Goal: Information Seeking & Learning: Learn about a topic

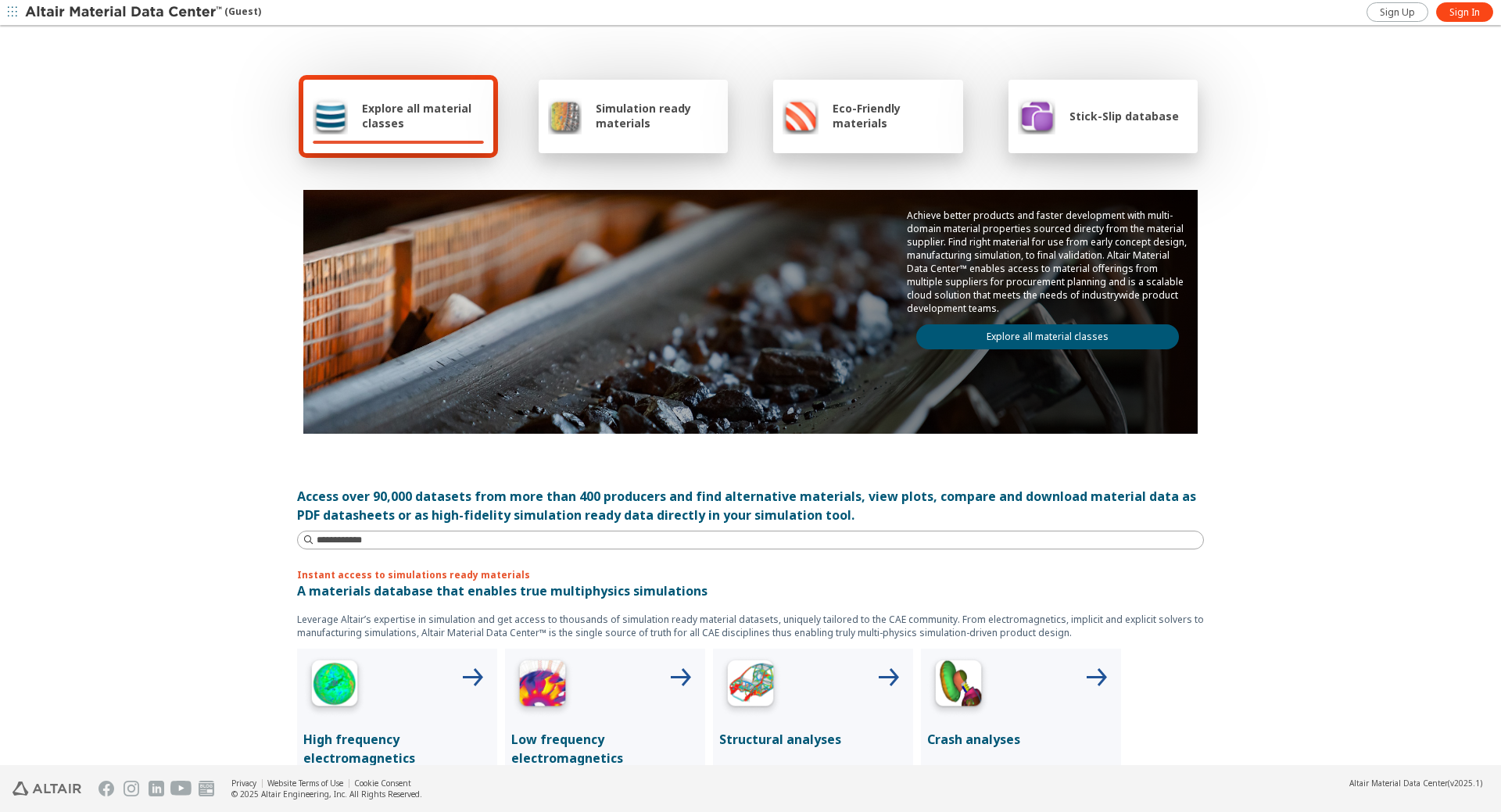
click at [389, 126] on span "Explore all material classes" at bounding box center [423, 116] width 122 height 30
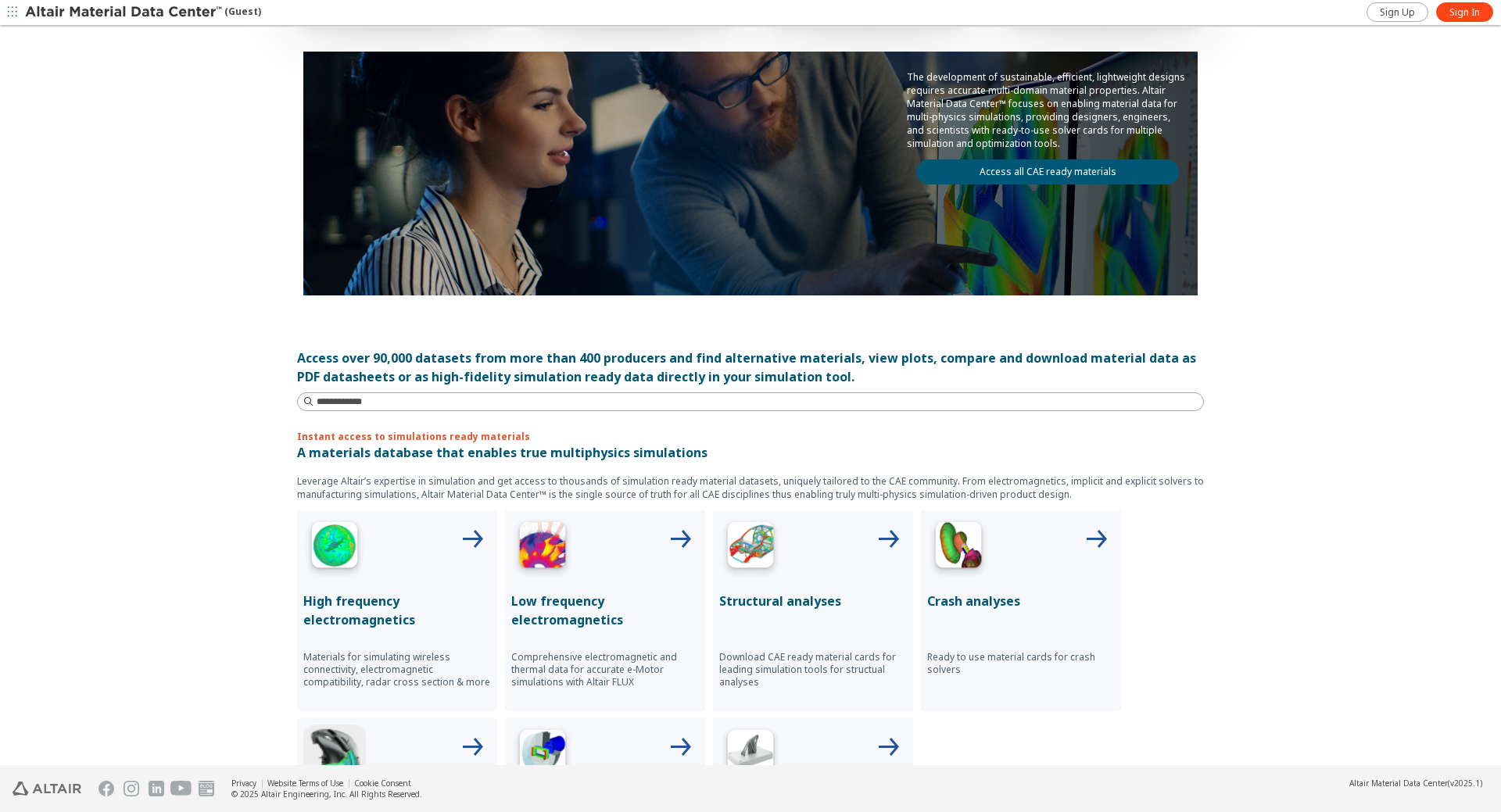
scroll to position [111, 0]
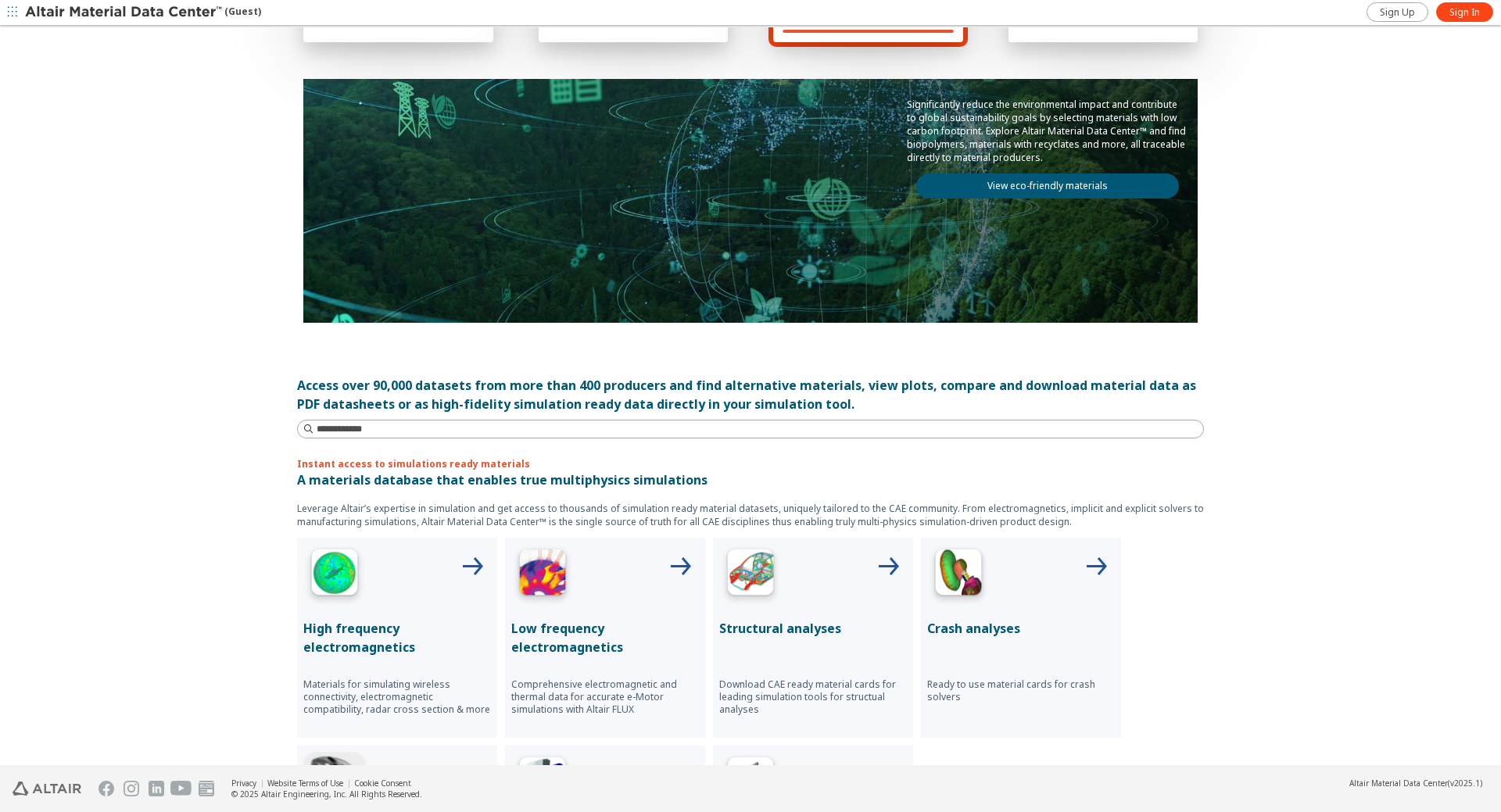
click at [746, 570] on img at bounding box center [750, 575] width 62 height 62
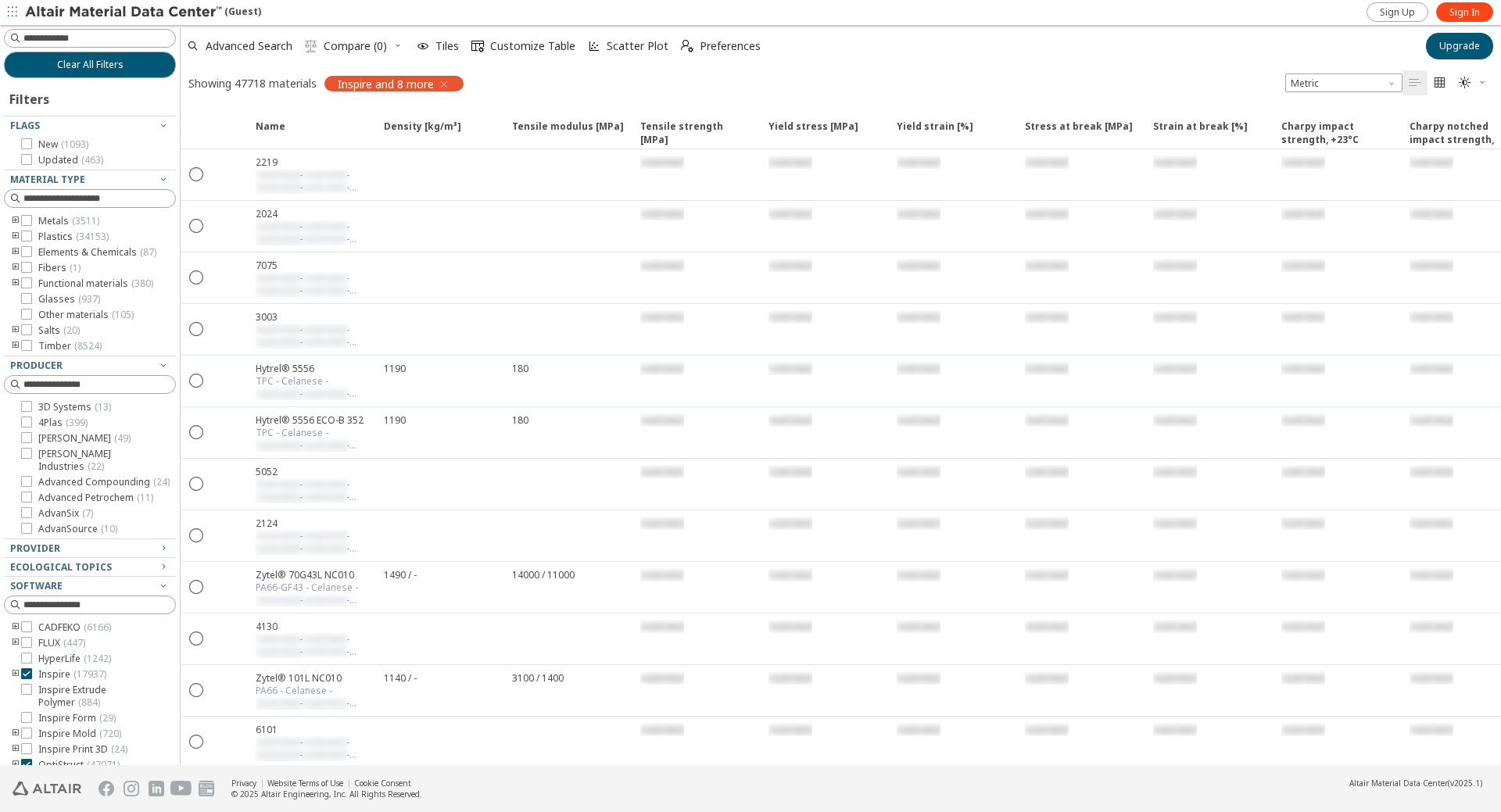
scroll to position [14, 0]
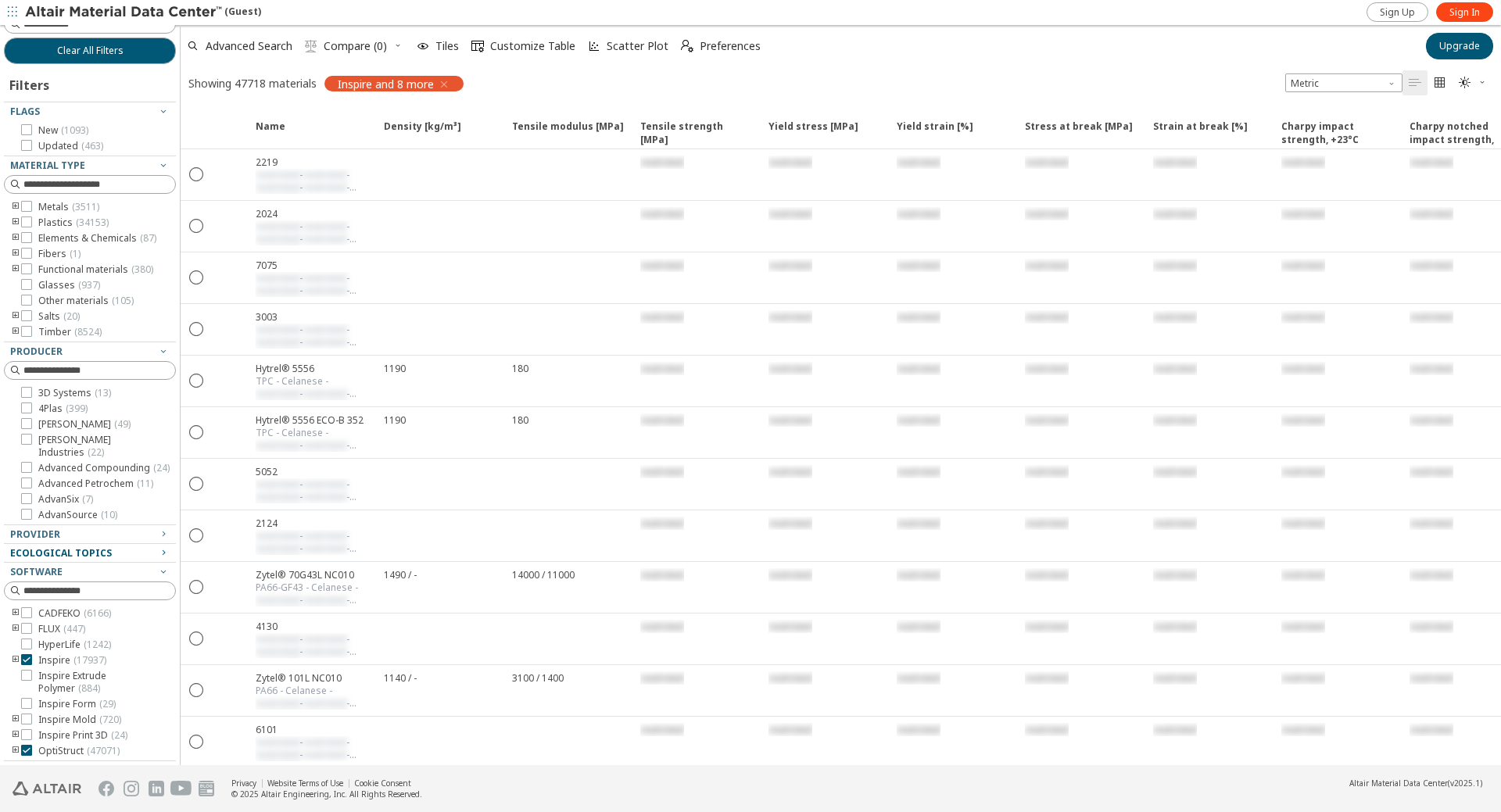
click at [157, 553] on icon "button" at bounding box center [163, 552] width 12 height 12
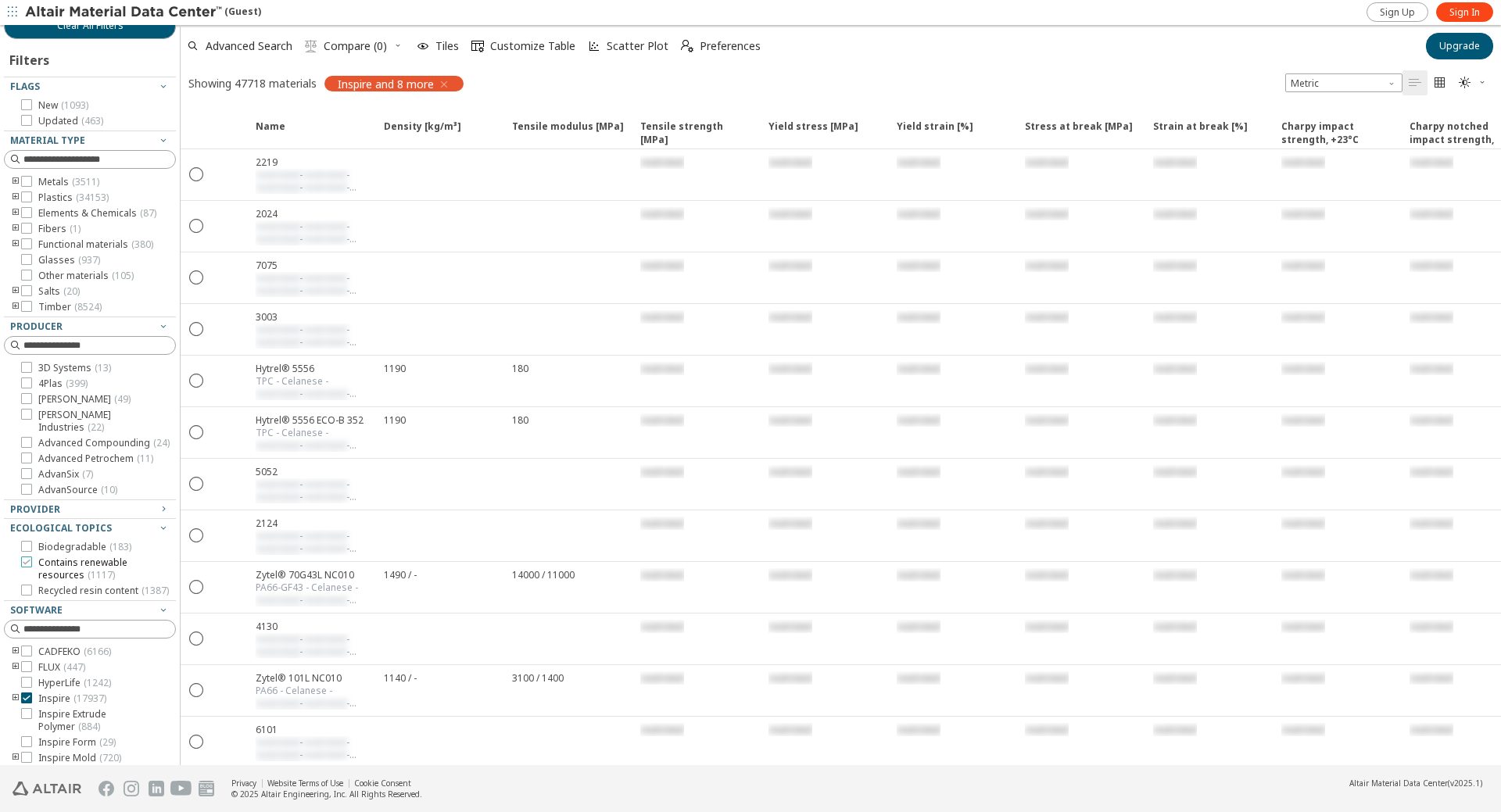
scroll to position [12, 0]
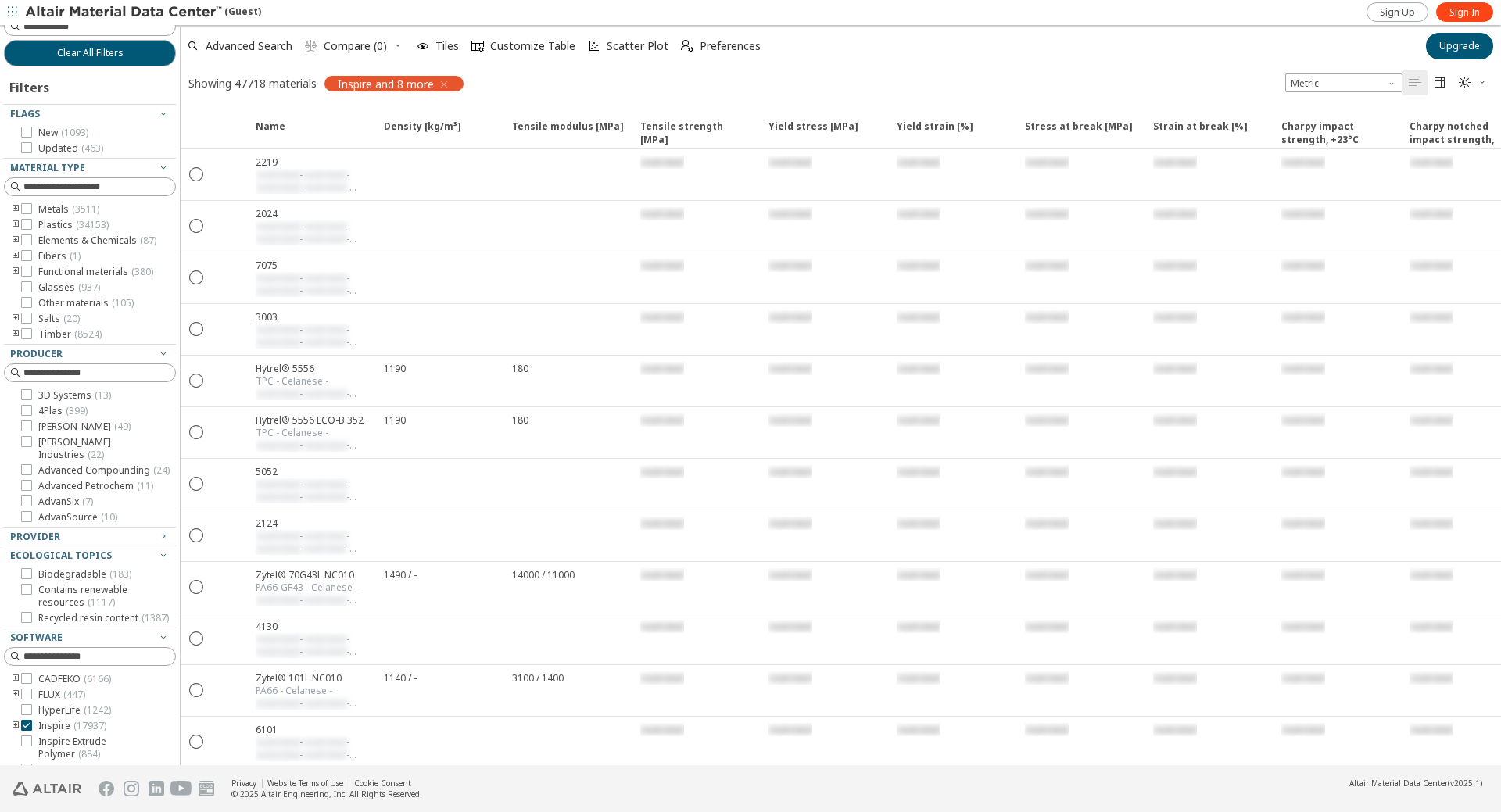
click at [15, 228] on icon "toogle group" at bounding box center [15, 225] width 11 height 12
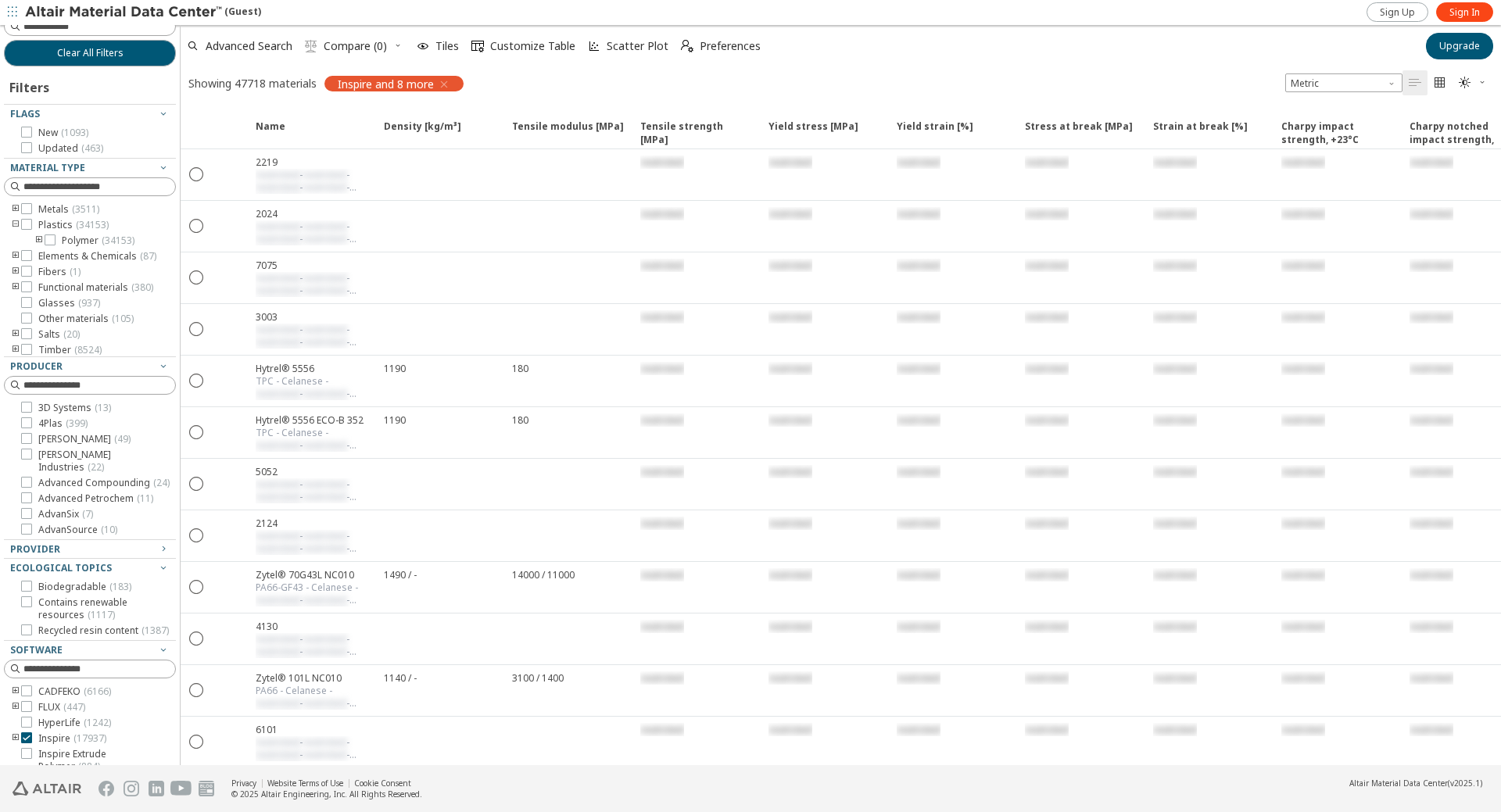
click at [42, 240] on icon "toogle group" at bounding box center [38, 240] width 11 height 12
click at [72, 256] on icon at bounding box center [73, 255] width 11 height 11
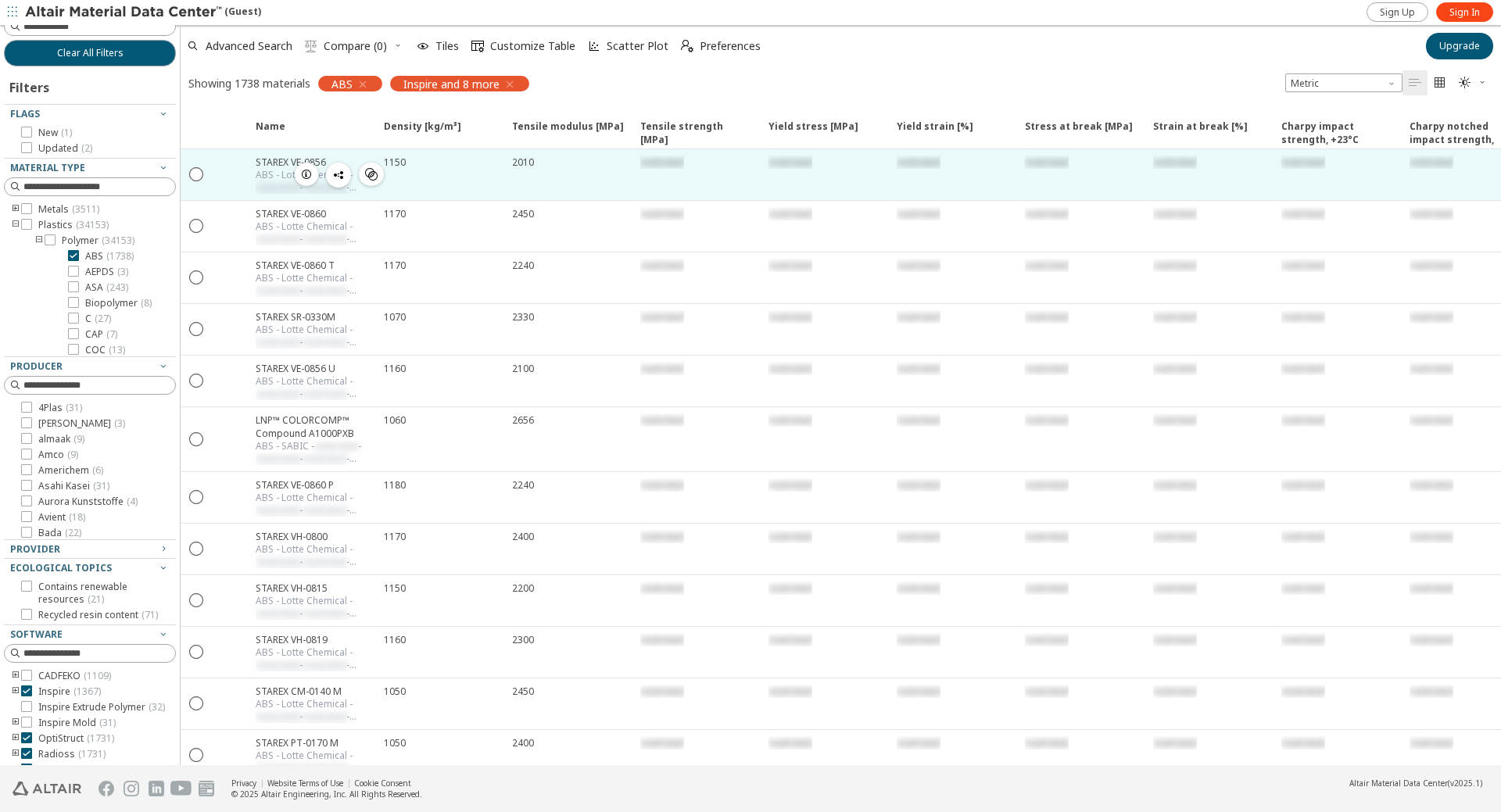
click at [275, 162] on div "STAREX VE-0856" at bounding box center [315, 162] width 119 height 13
click at [194, 174] on icon "" at bounding box center [196, 173] width 14 height 14
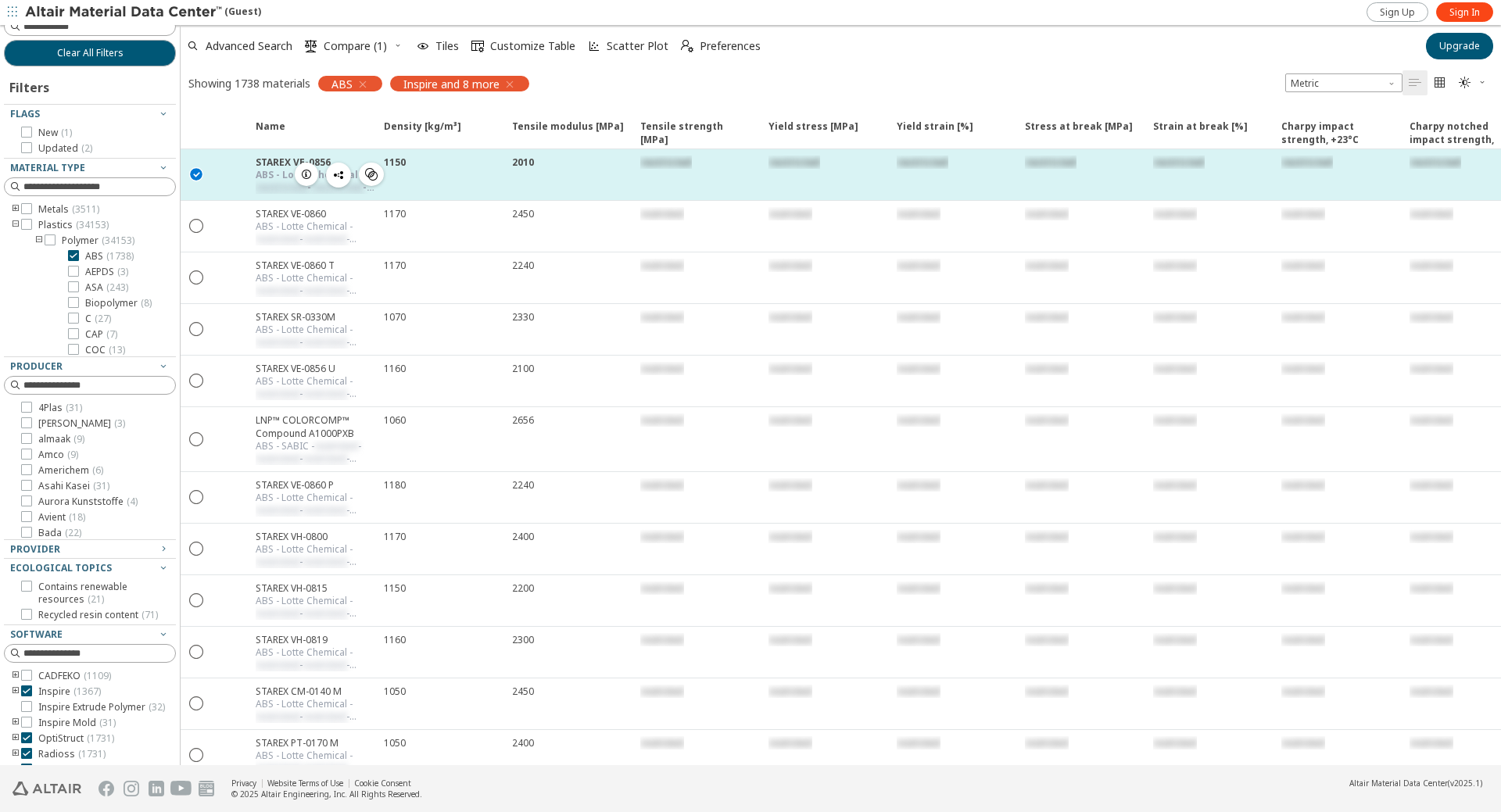
click at [282, 164] on div "STAREX VE-0856" at bounding box center [315, 162] width 119 height 13
click at [304, 173] on icon "button" at bounding box center [306, 174] width 12 height 12
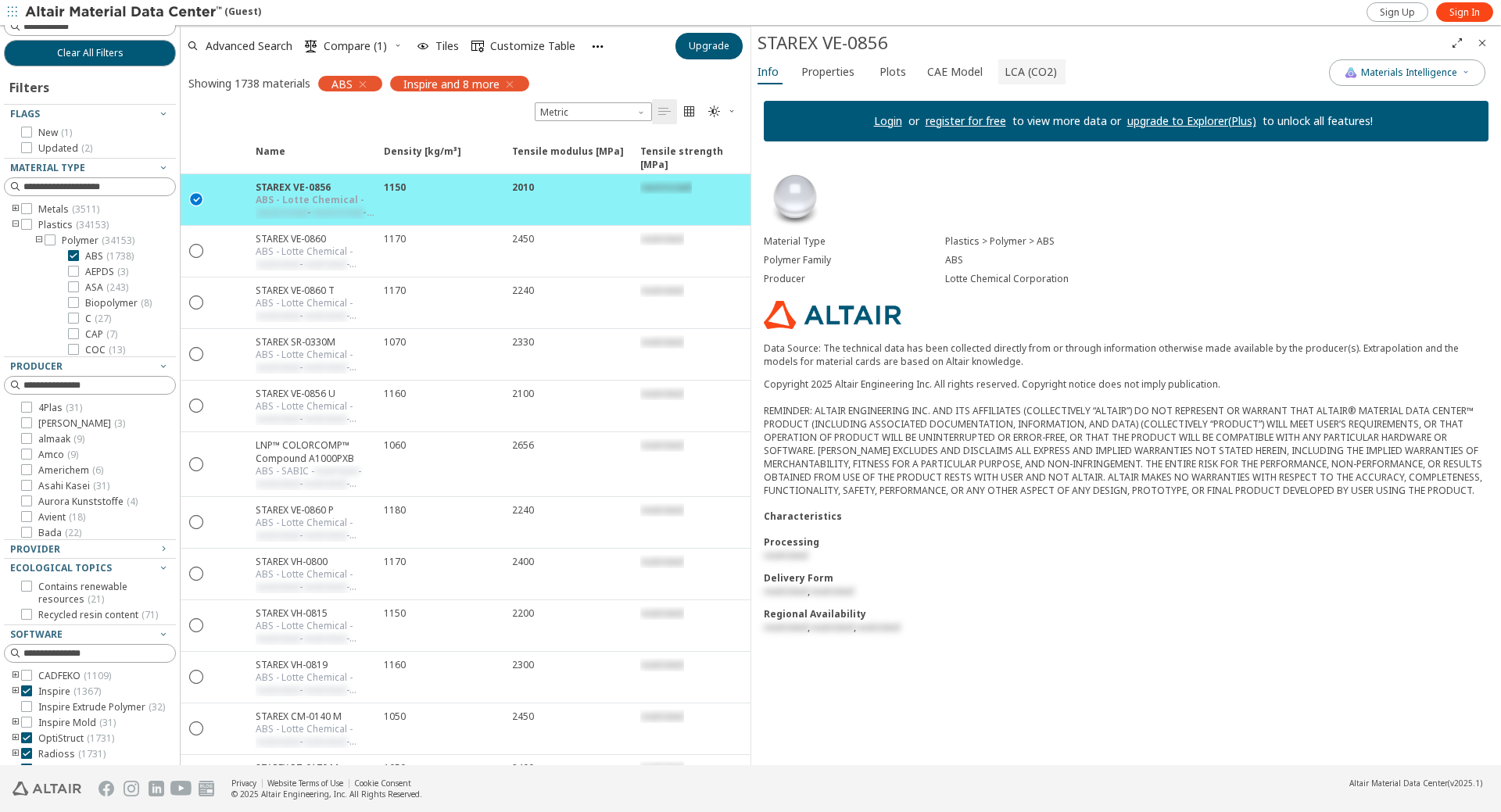
click at [1025, 77] on span "LCA (CO2)" at bounding box center [1030, 72] width 52 height 25
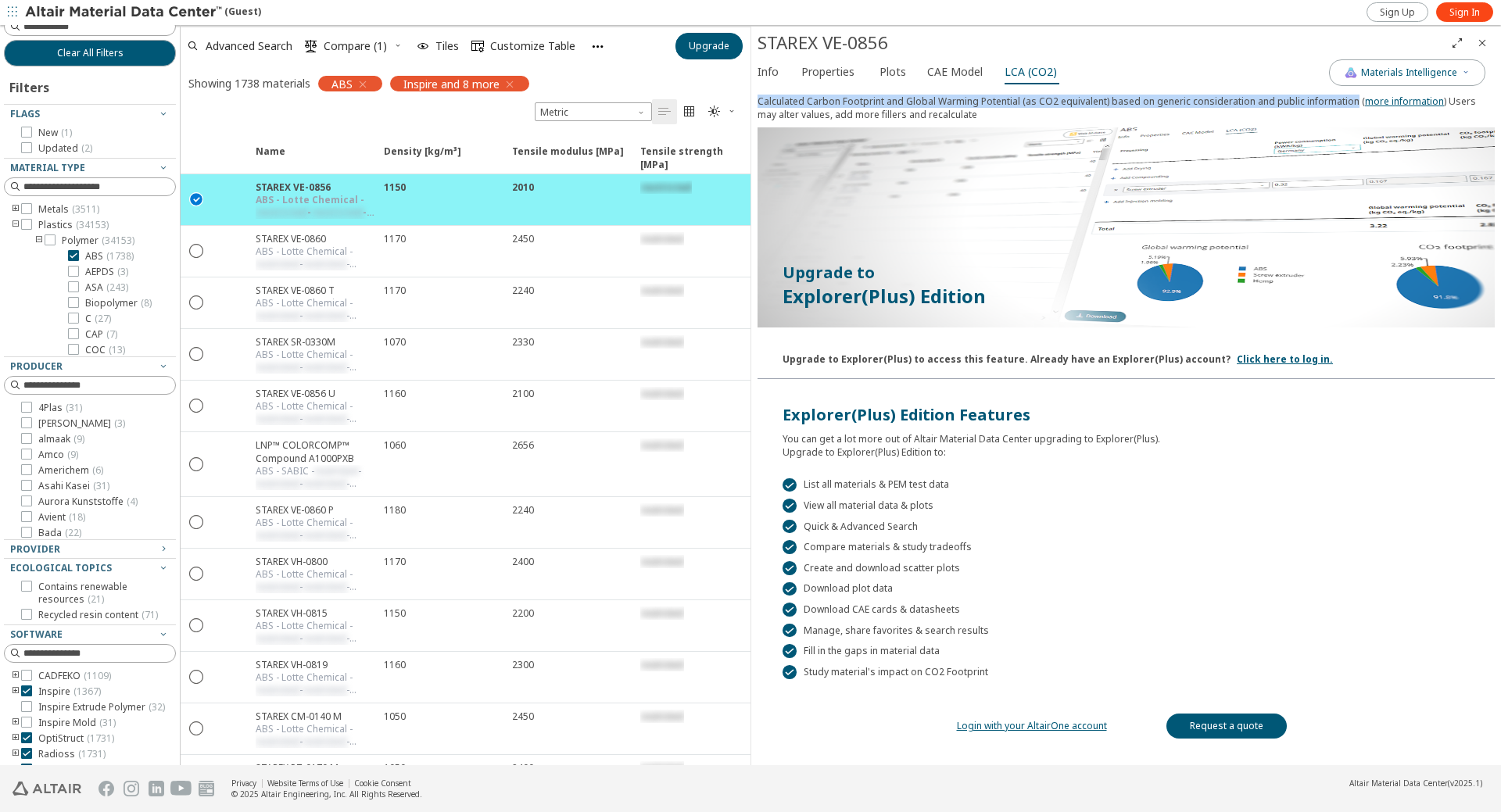
drag, startPoint x: 760, startPoint y: 97, endPoint x: 1347, endPoint y: 100, distance: 587.0
click at [1347, 100] on div "Calculated Carbon Footprint and Global Warming Potential (as CO2 equivalent) ba…" at bounding box center [1127, 111] width 737 height 32
click at [1446, 76] on span "Materials Intelligence" at bounding box center [1409, 72] width 97 height 12
click at [821, 67] on span "Properties" at bounding box center [828, 72] width 53 height 25
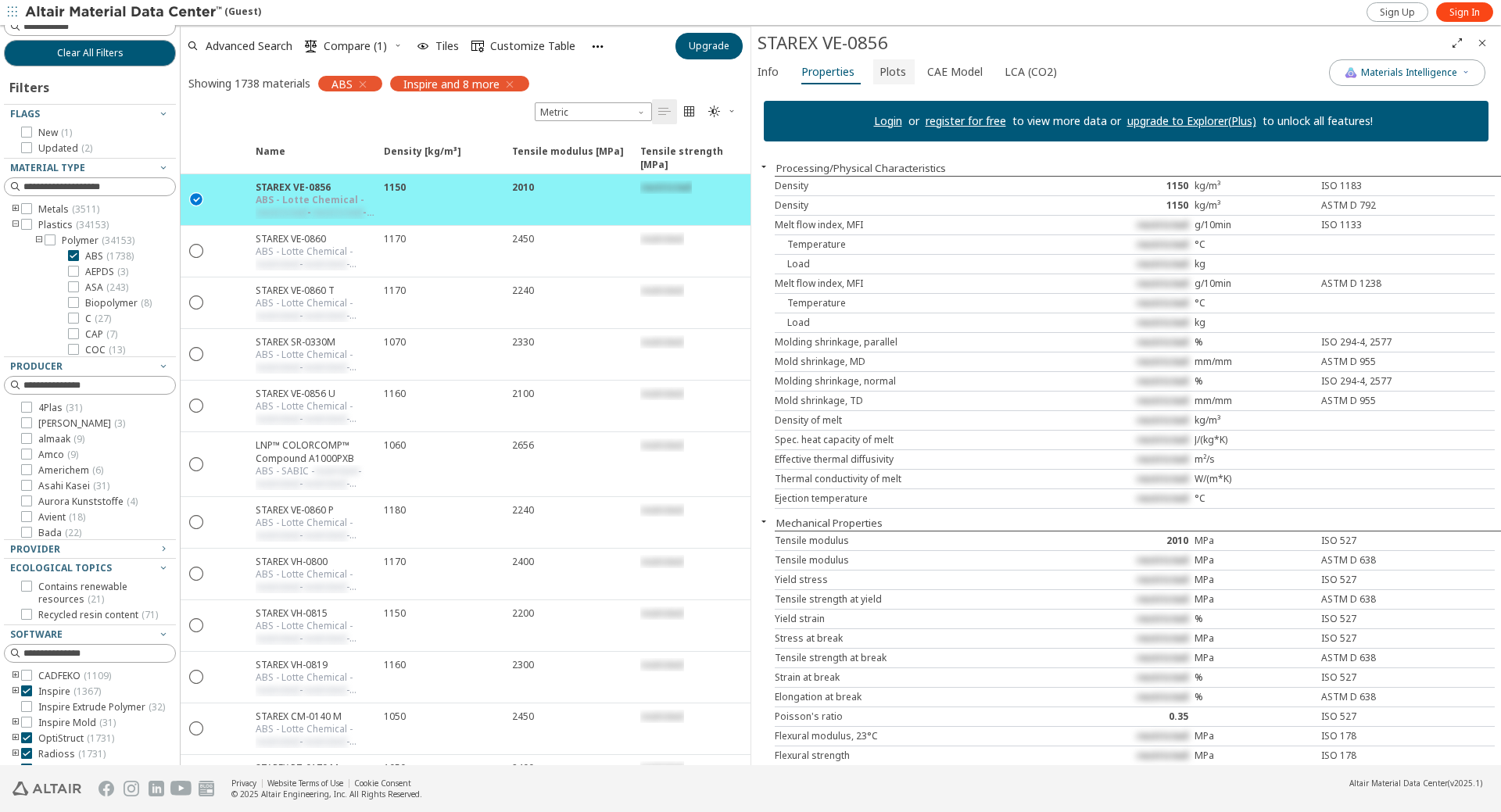
click at [894, 72] on span "Plots" at bounding box center [893, 72] width 27 height 25
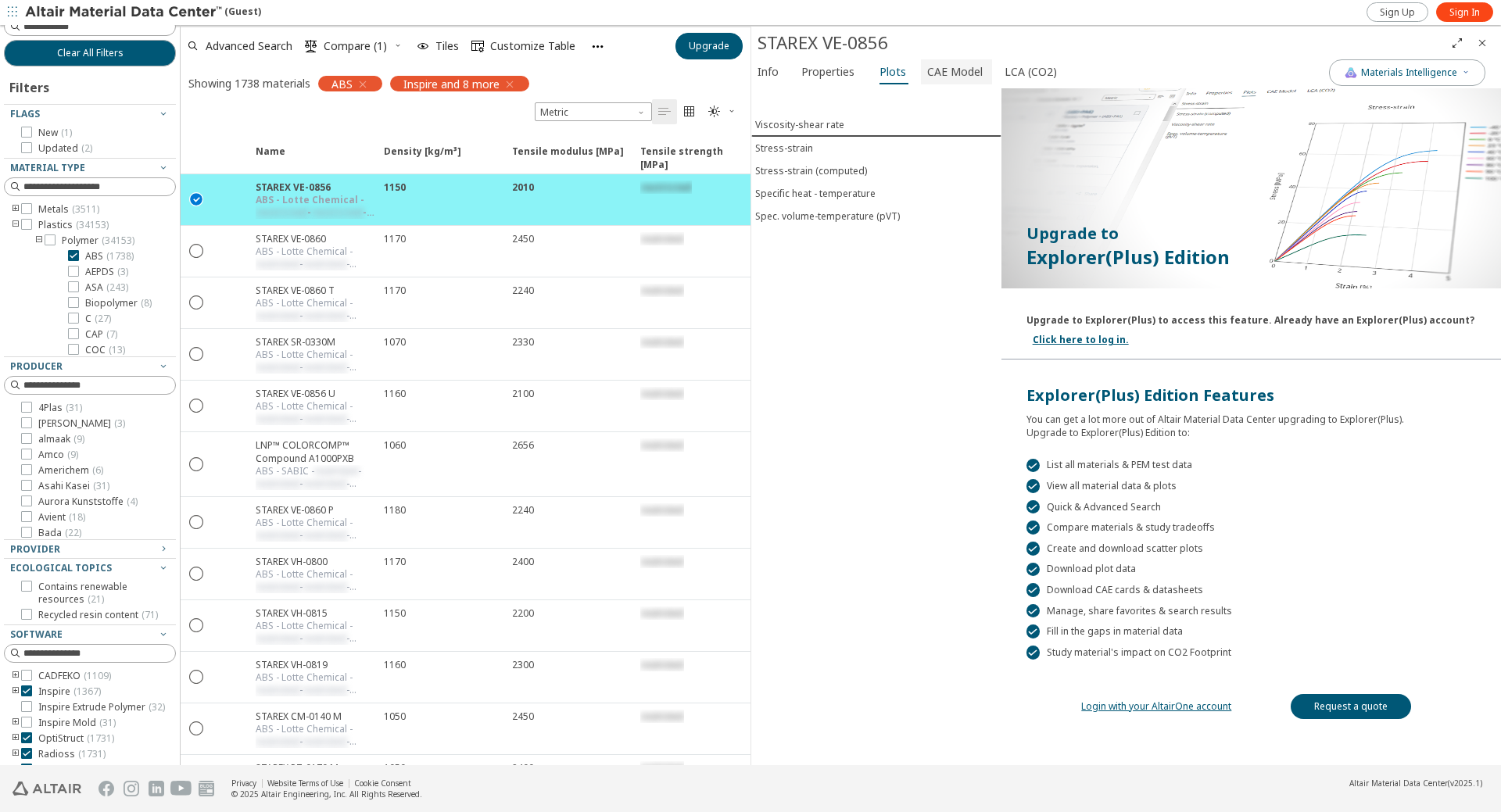
click at [946, 78] on span "CAE Model" at bounding box center [954, 72] width 56 height 25
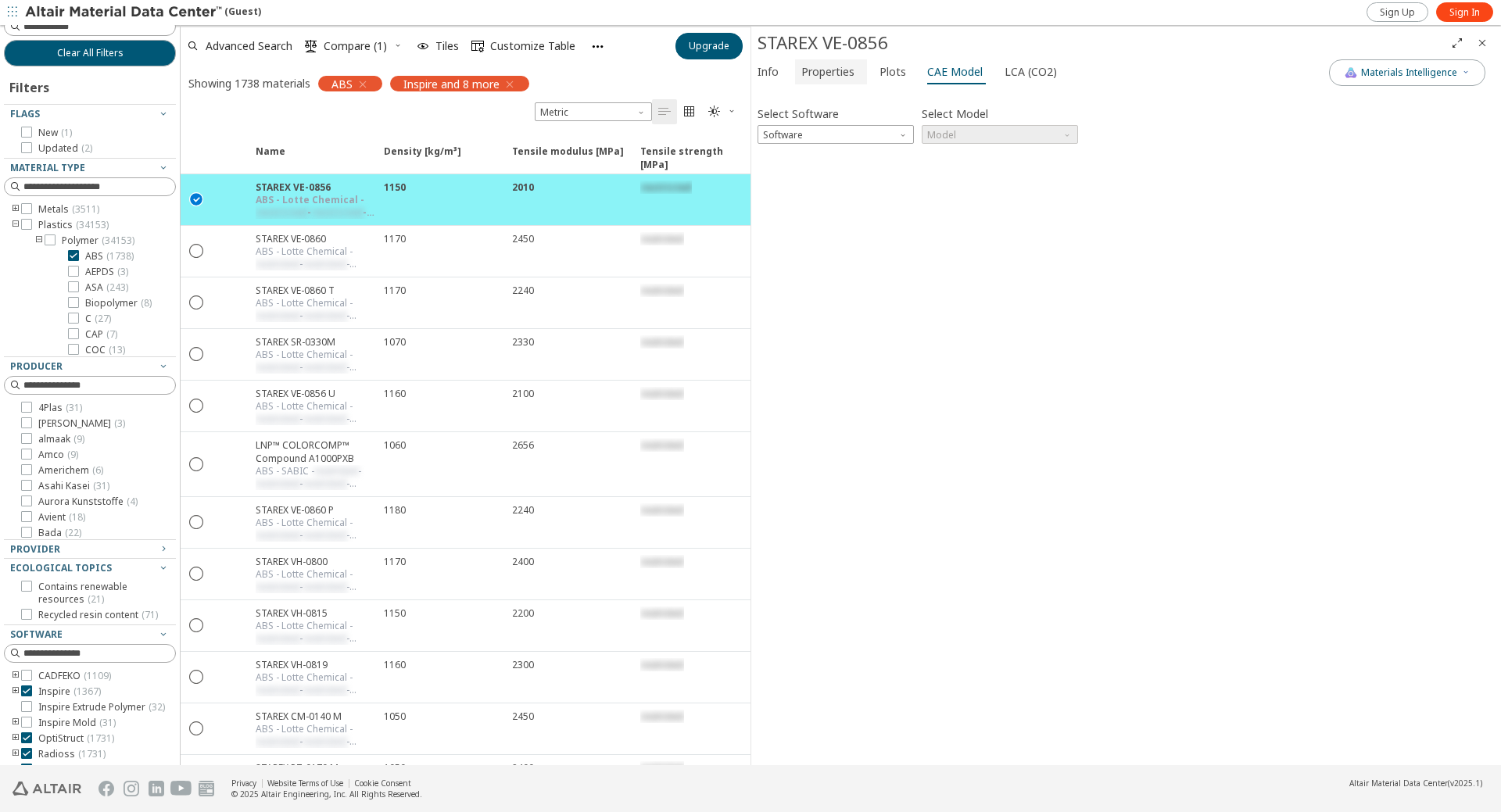
click at [833, 67] on span "Properties" at bounding box center [828, 72] width 53 height 25
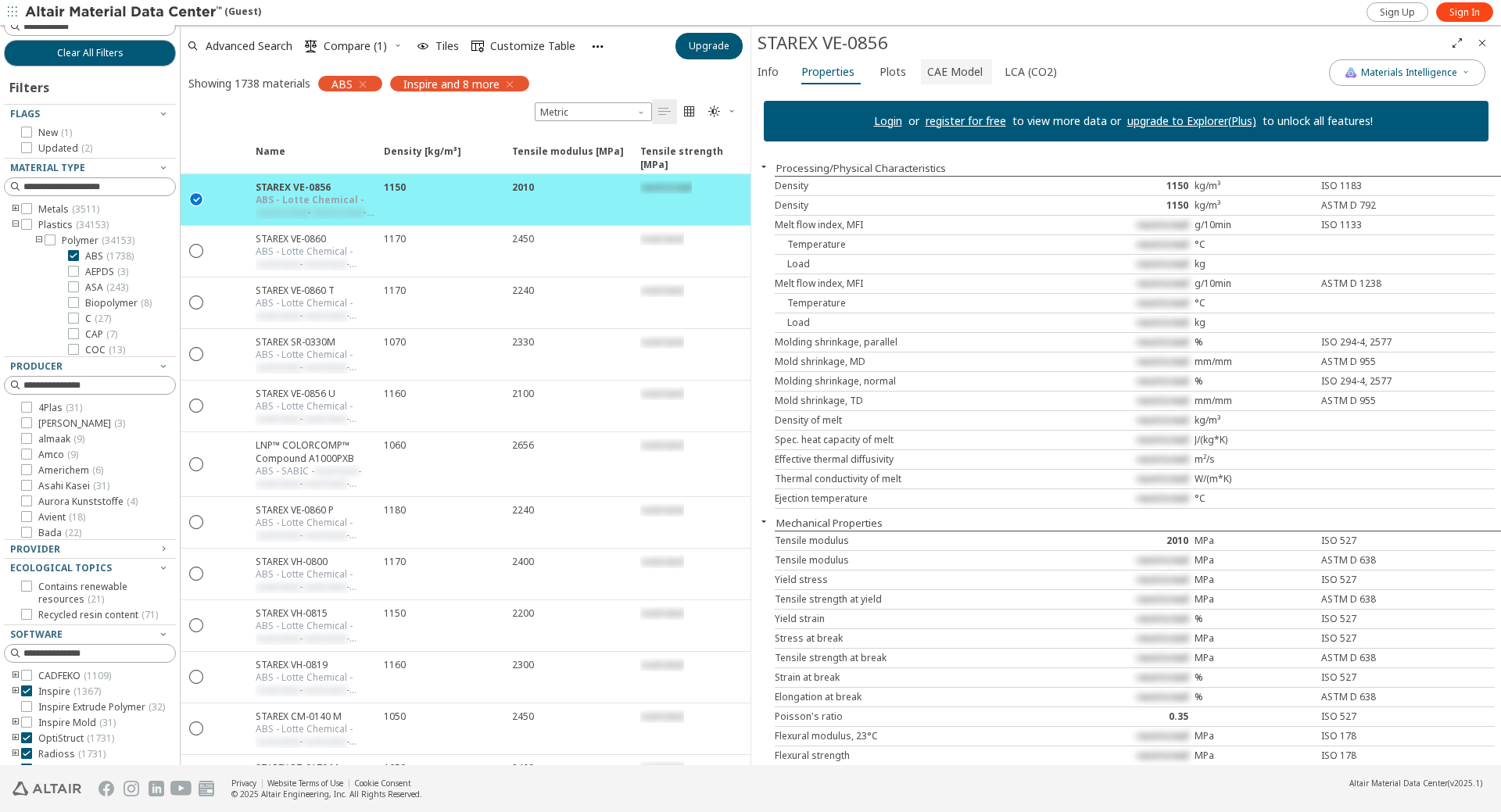
click at [927, 70] on span "CAE Model" at bounding box center [954, 72] width 56 height 25
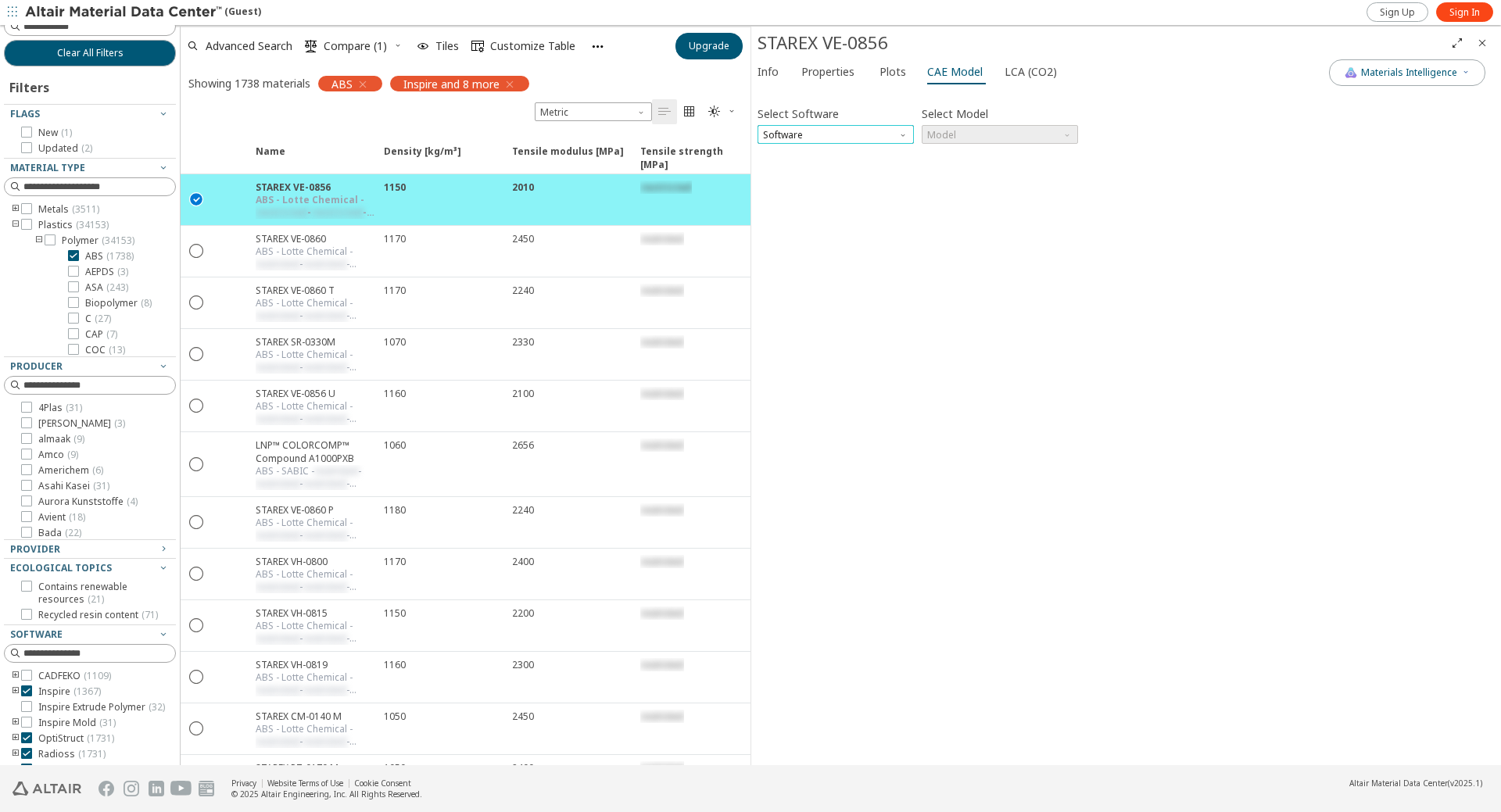
click at [814, 132] on span "Software" at bounding box center [836, 134] width 156 height 19
click at [788, 285] on span "Ansys" at bounding box center [778, 285] width 27 height 12
click at [988, 132] on span "Model" at bounding box center [1000, 134] width 156 height 19
click at [939, 153] on span "Elastic" at bounding box center [943, 154] width 28 height 12
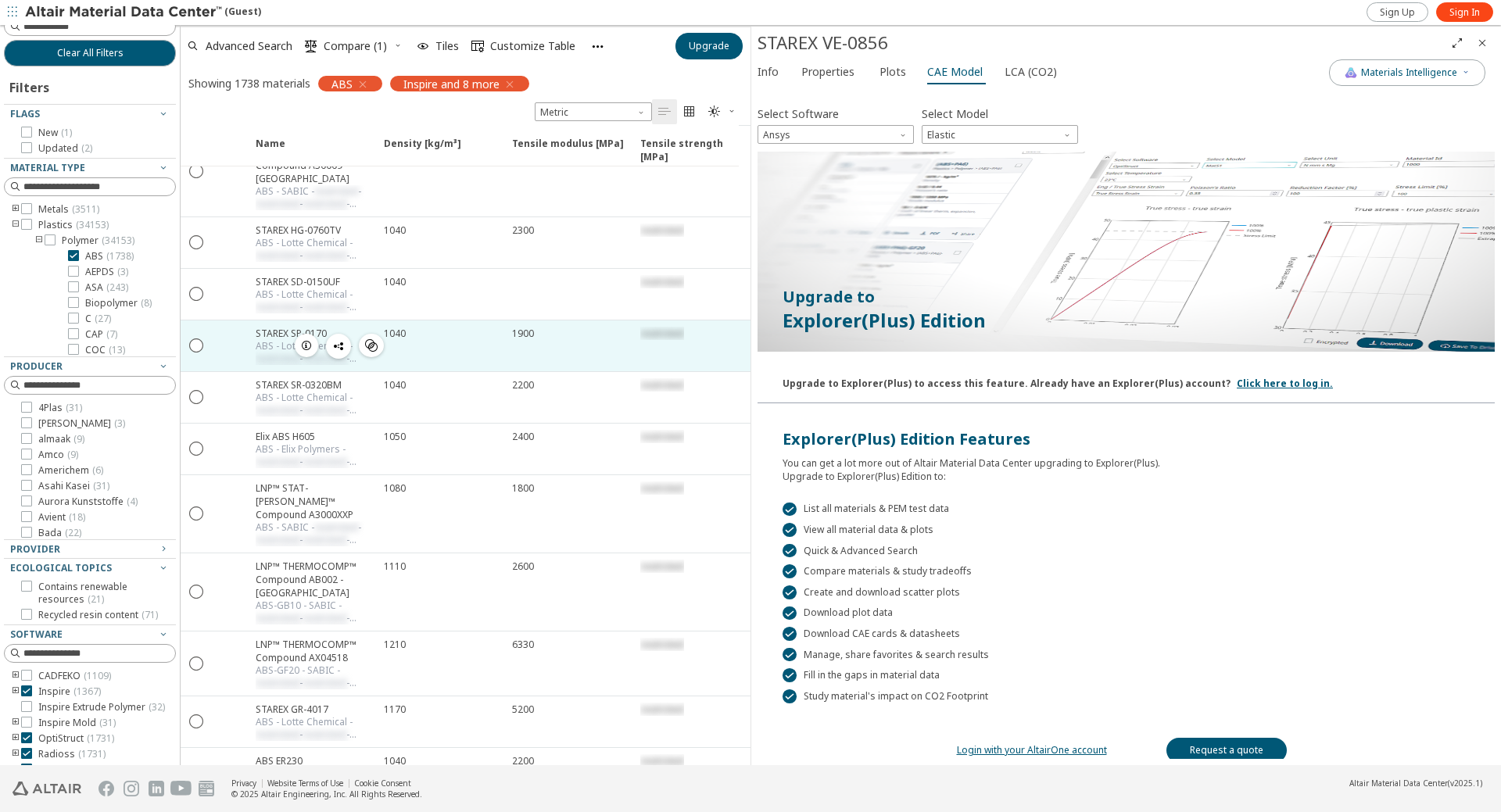
scroll to position [5785, 0]
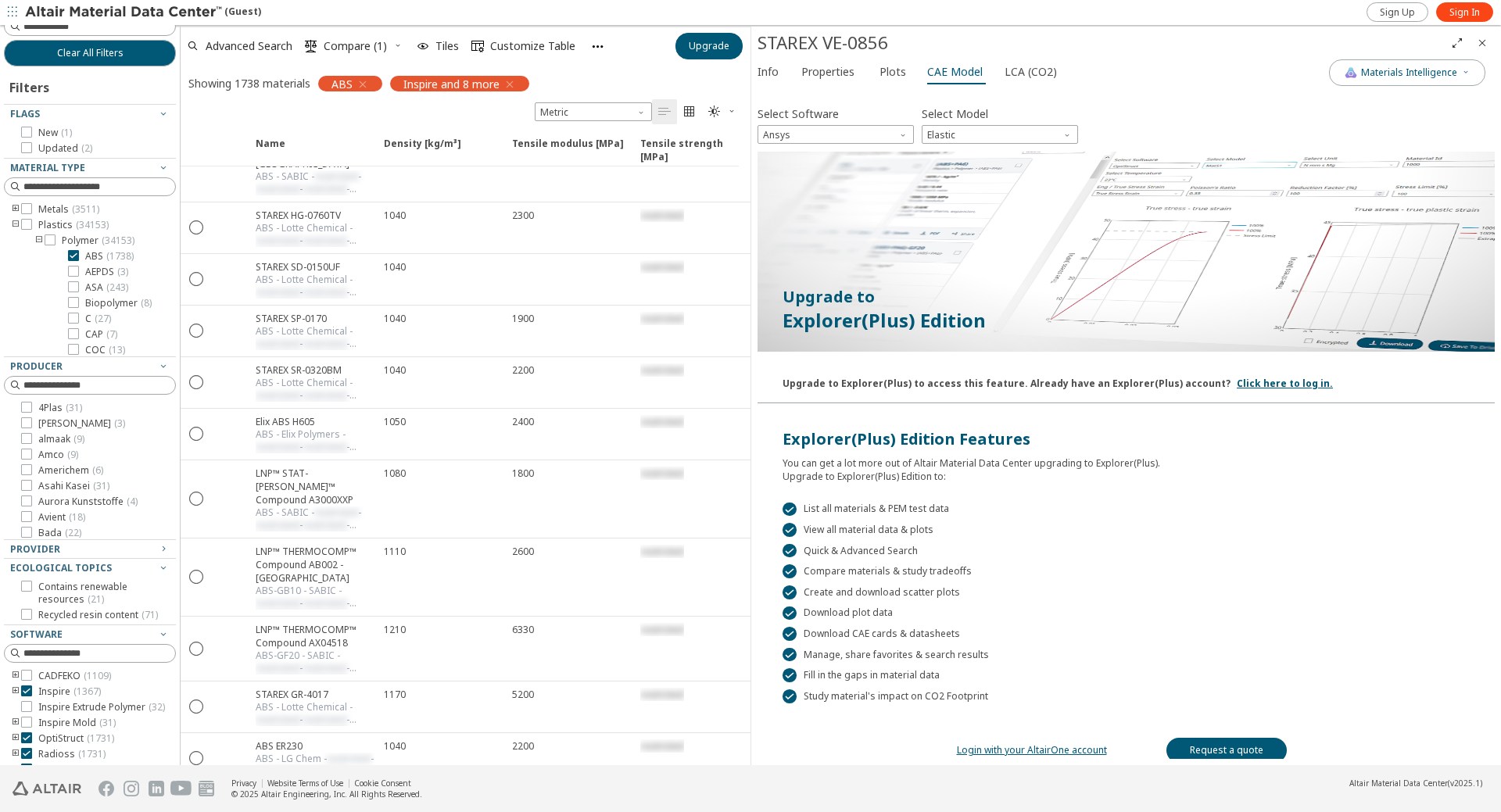
click at [1237, 386] on link "Click here to log in." at bounding box center [1286, 384] width 97 height 13
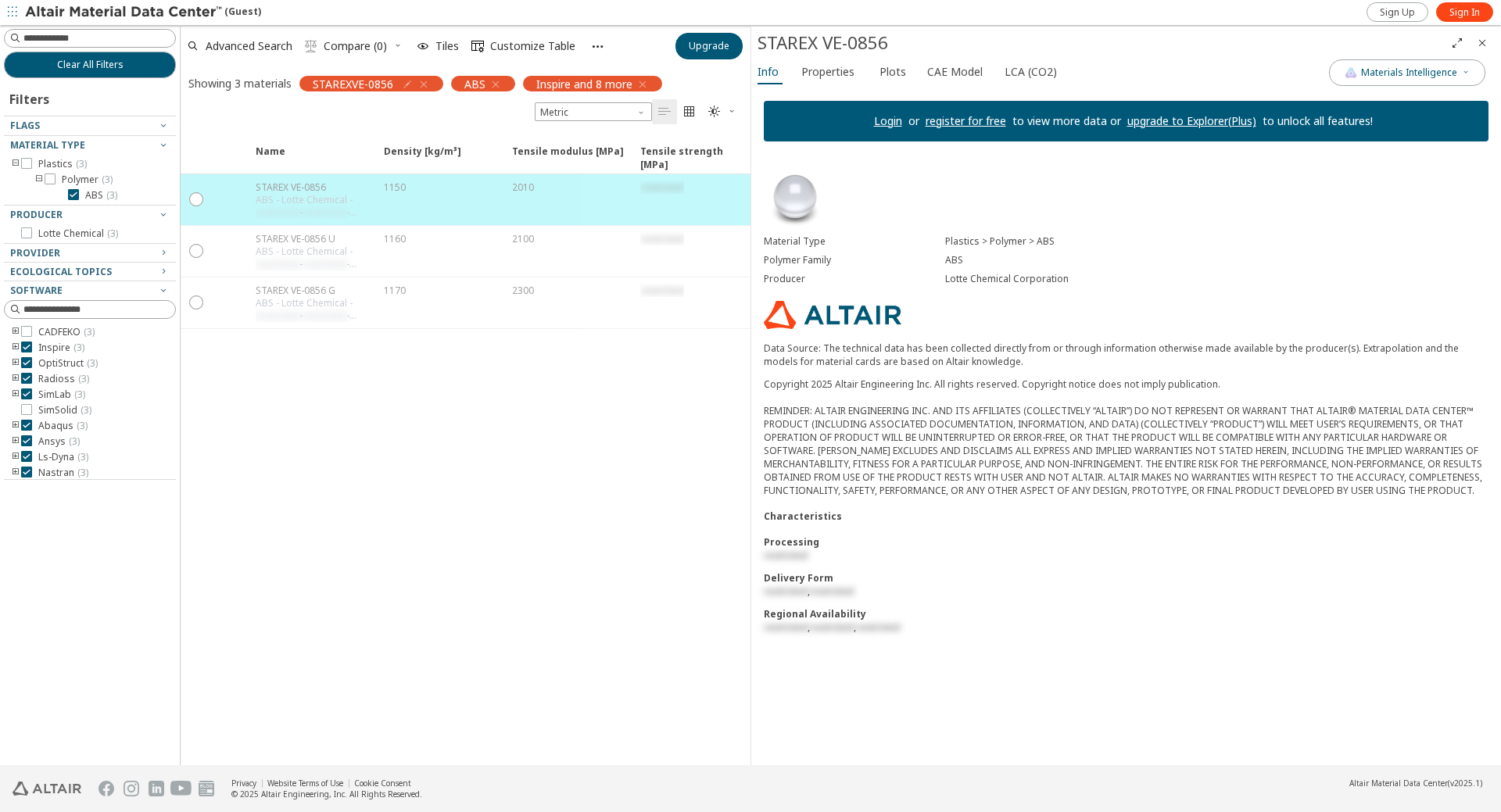
click at [597, 47] on icon "button" at bounding box center [597, 47] width 13 height 13
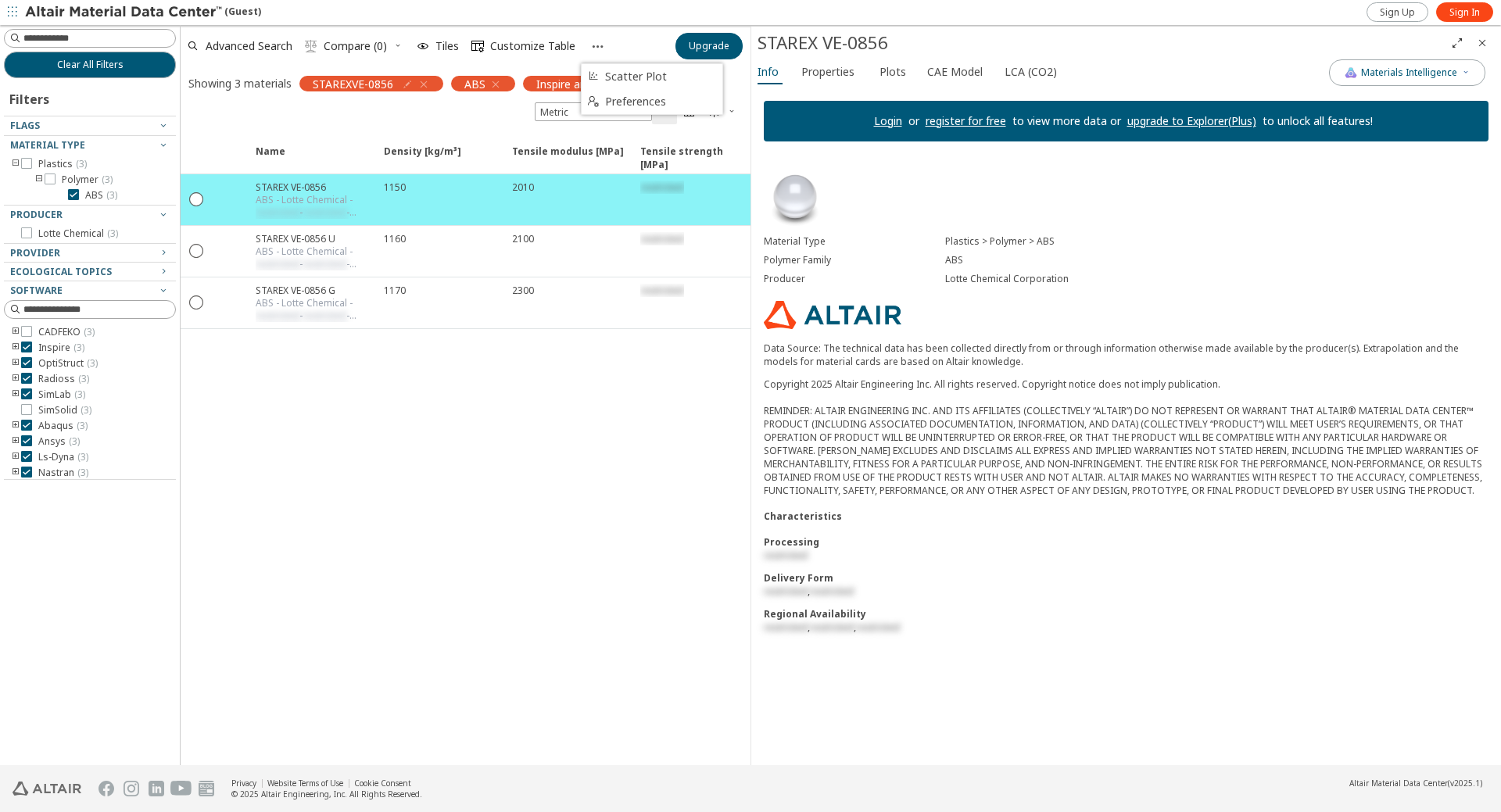
click at [597, 47] on icon "button" at bounding box center [597, 47] width 13 height 13
click at [288, 445] on div "Name Density [kg/m³] Density [kg/m³] ISO 1183 Tensile modulus [MPa] Tensile mod…" at bounding box center [465, 448] width 570 height 633
